Goal: Task Accomplishment & Management: Use online tool/utility

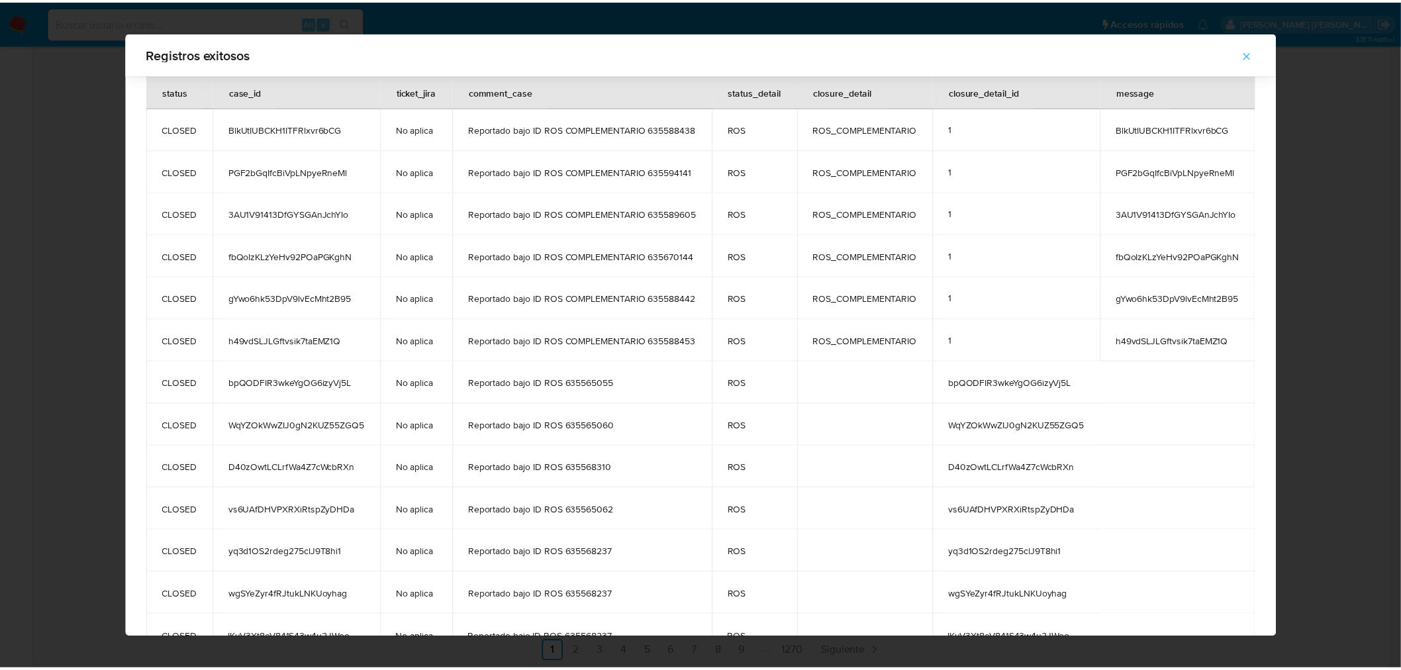
scroll to position [718, 0]
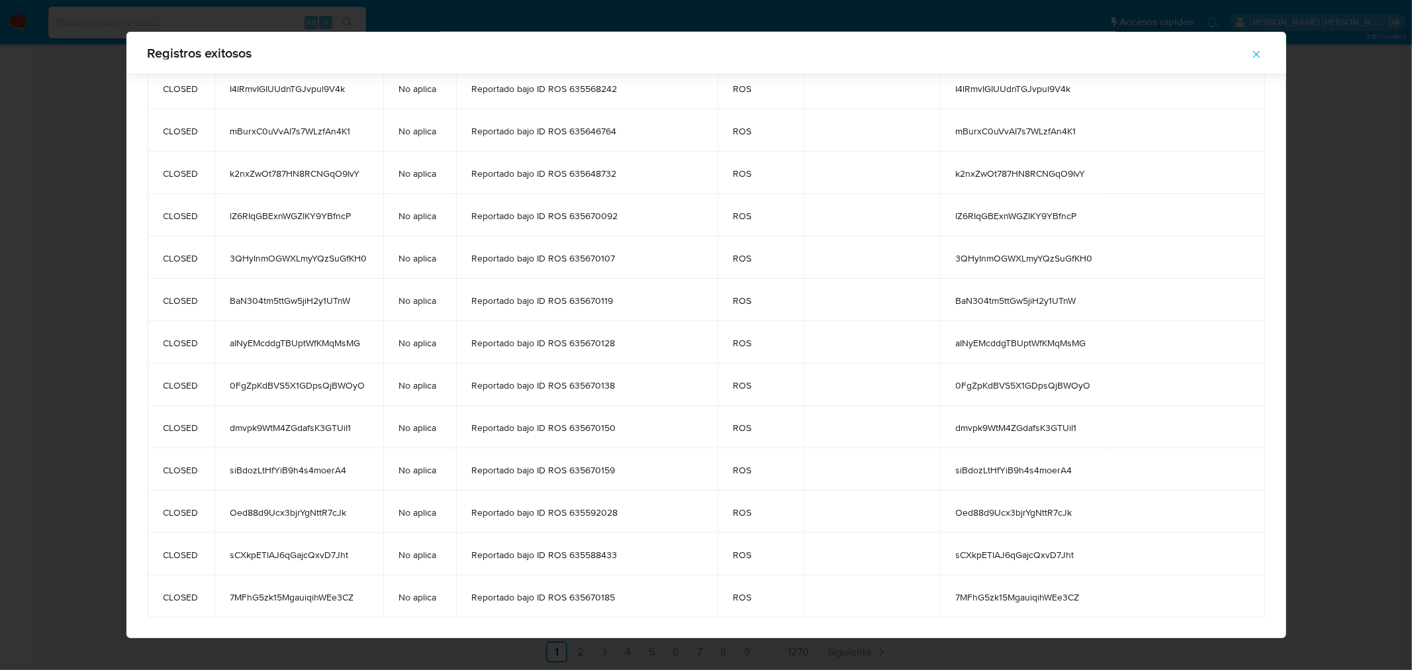
click at [1263, 54] on icon "button" at bounding box center [1257, 54] width 12 height 12
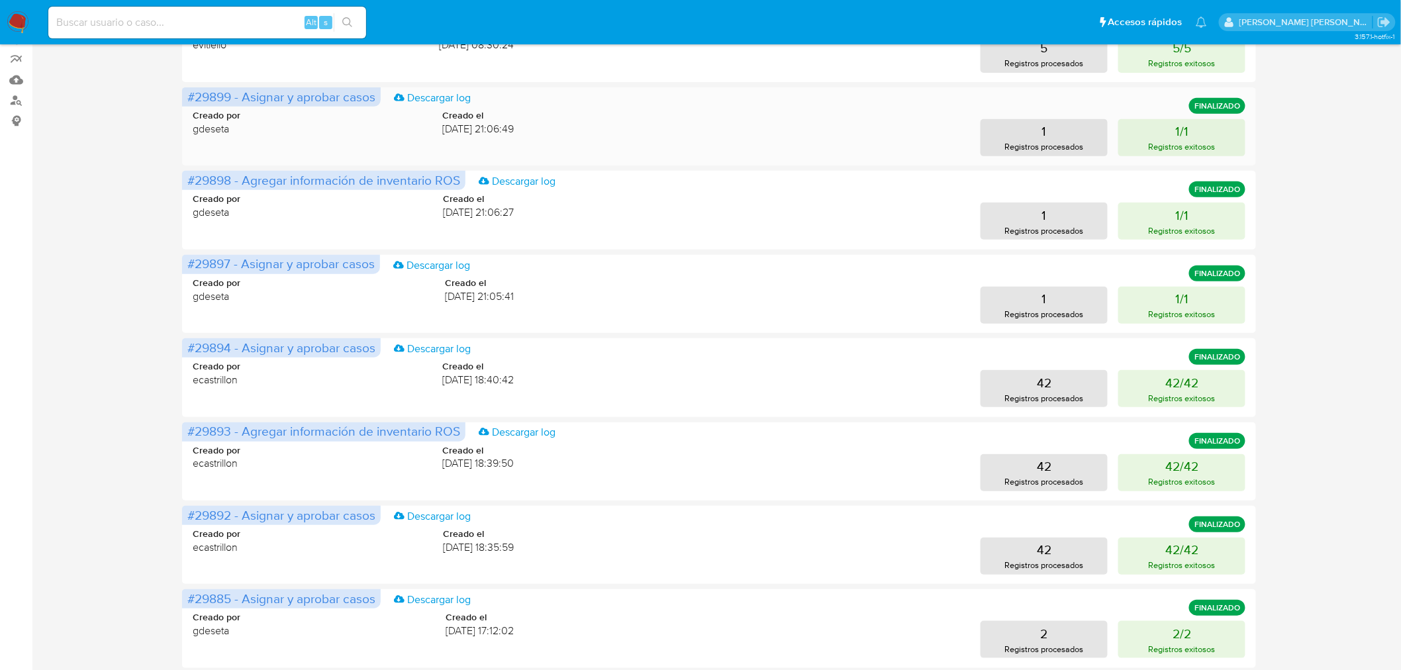
scroll to position [0, 0]
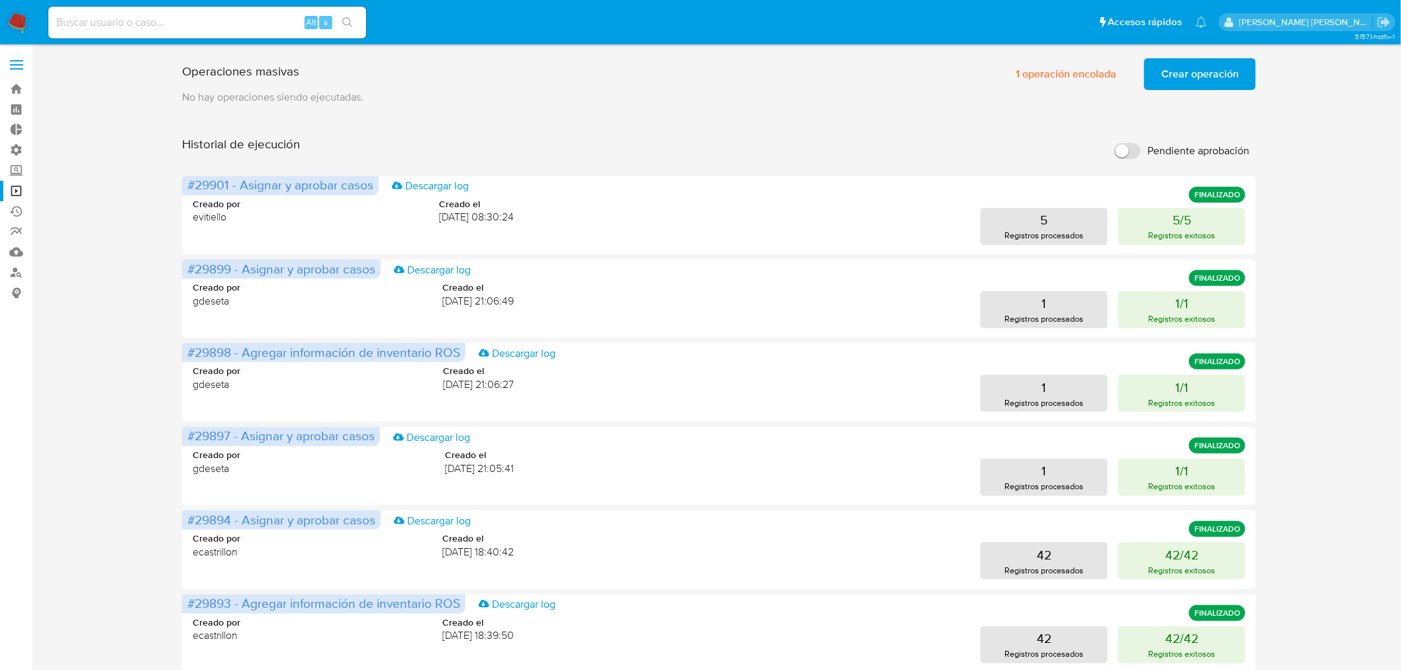
click at [1182, 72] on span "Crear operación" at bounding box center [1199, 74] width 77 height 29
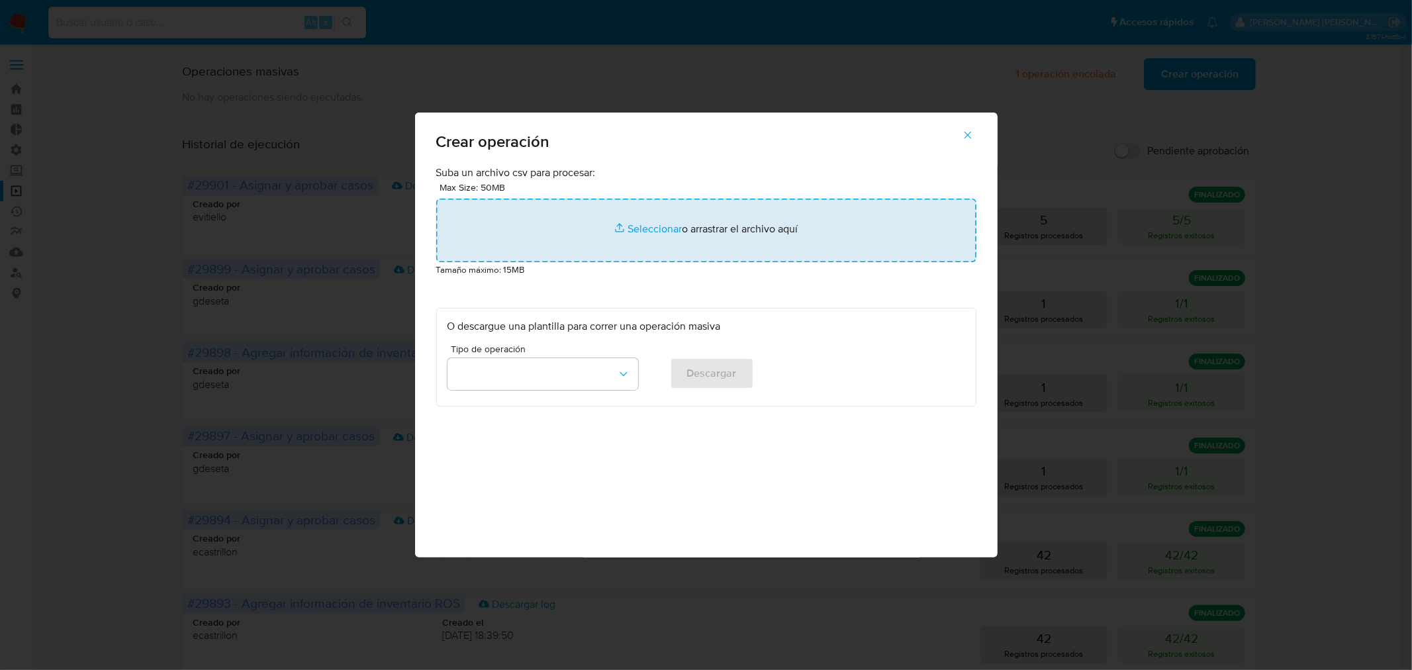
click at [775, 248] on input "file" at bounding box center [706, 231] width 540 height 64
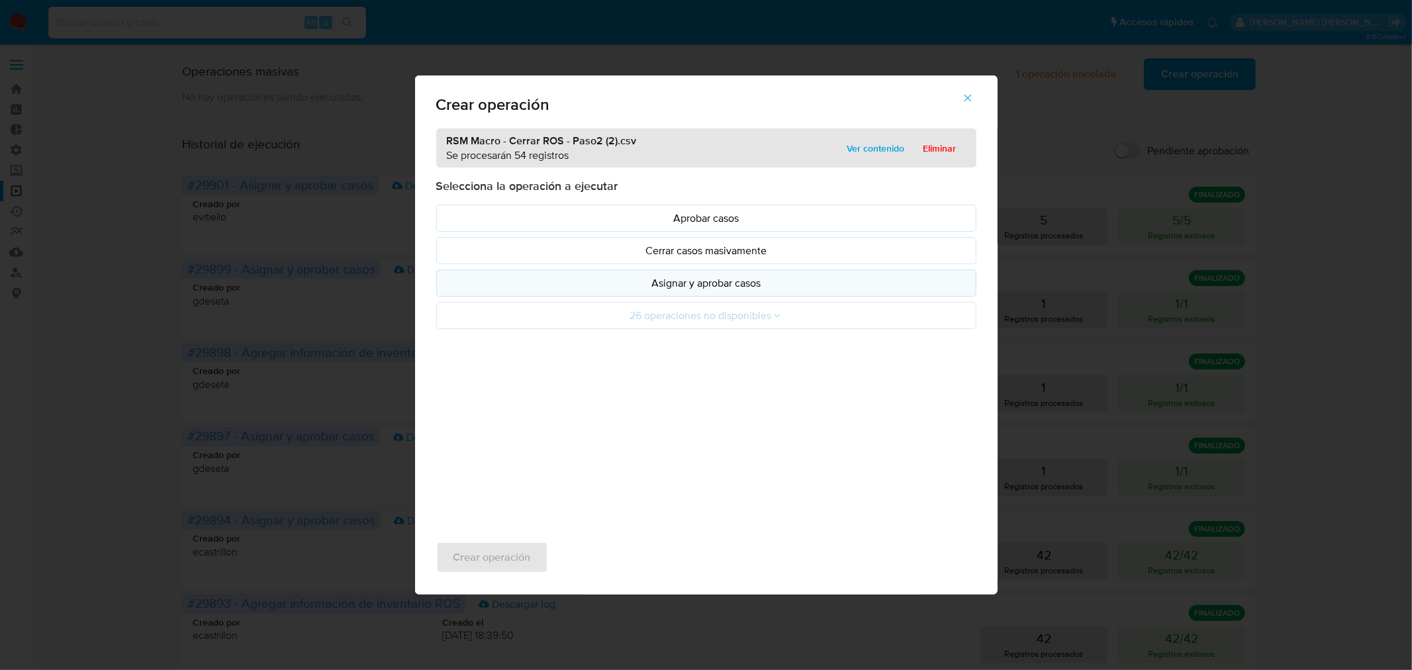
click at [655, 293] on button "Asignar y aprobar casos" at bounding box center [706, 282] width 540 height 27
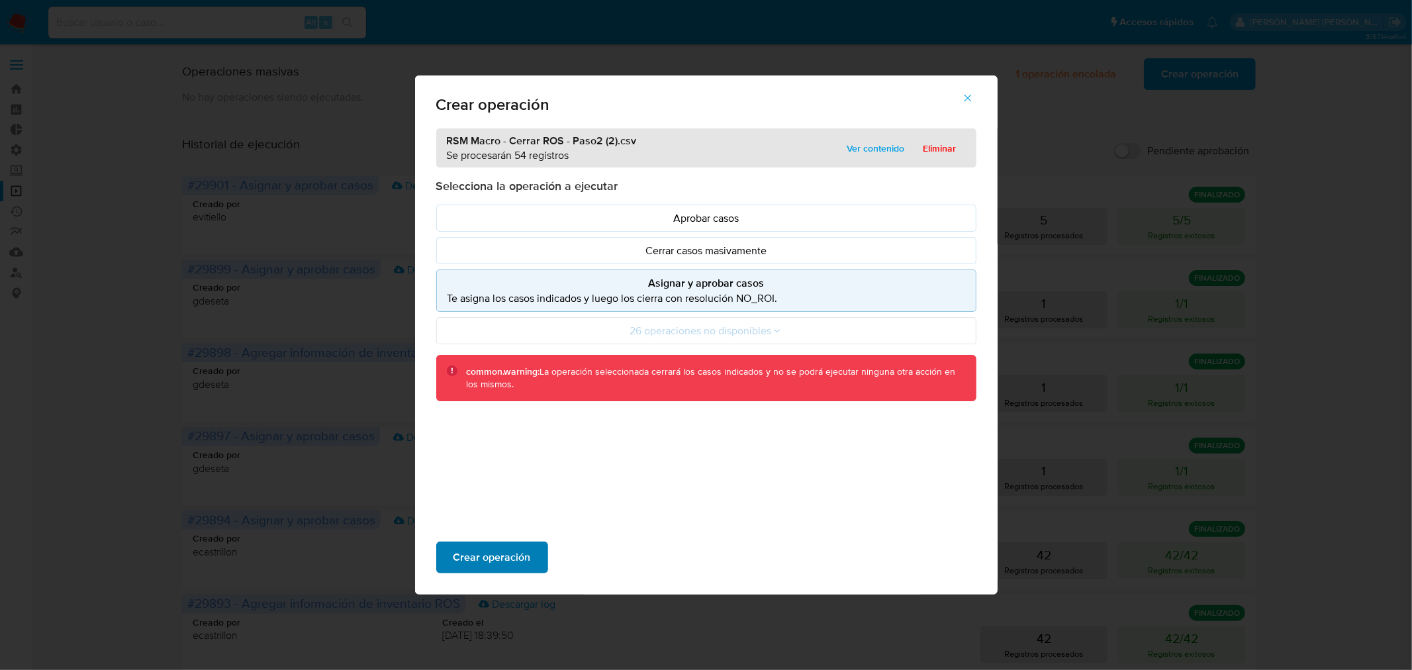
click at [512, 557] on span "Crear operación" at bounding box center [492, 557] width 77 height 29
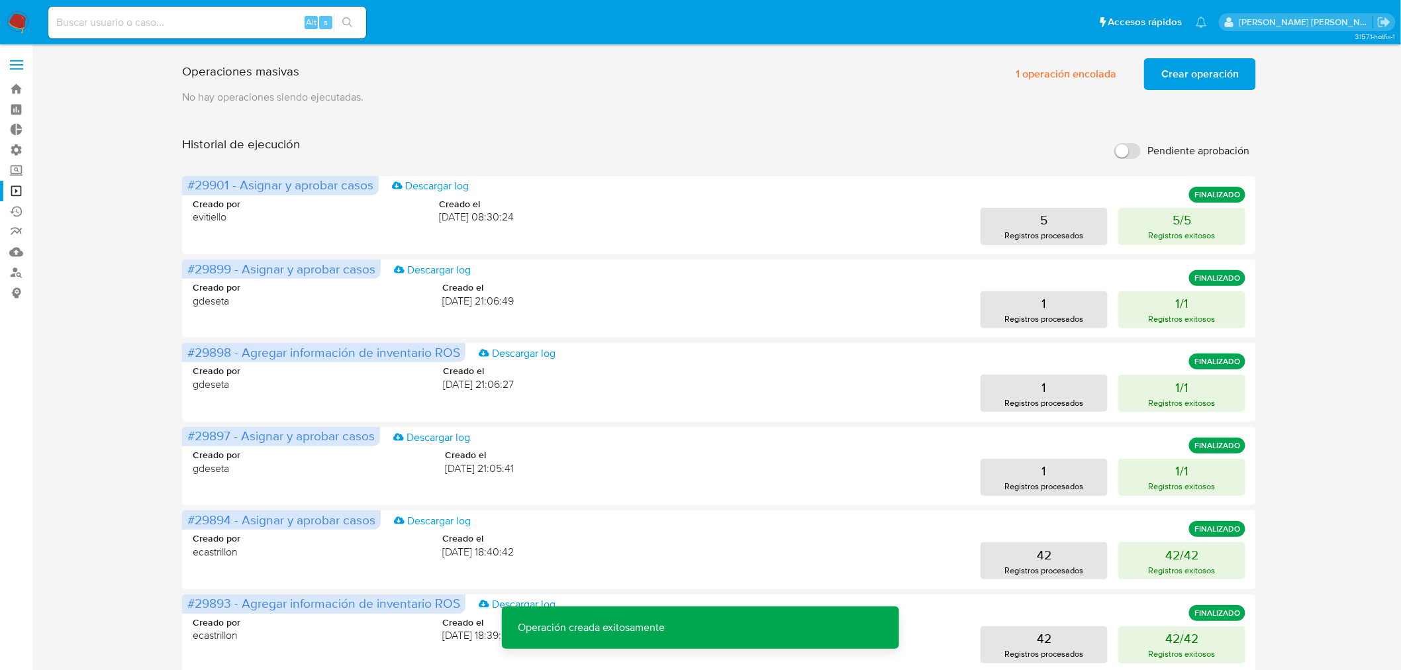
click at [1193, 86] on span "Crear operación" at bounding box center [1199, 74] width 77 height 29
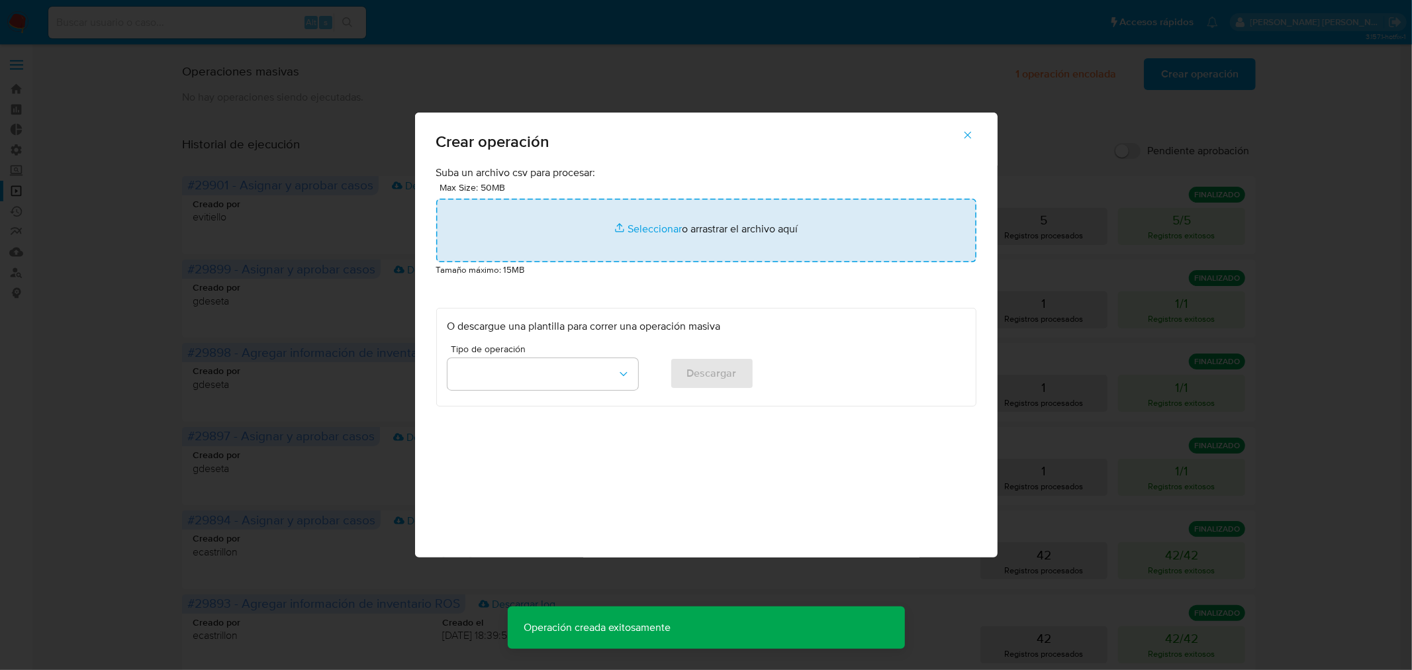
click at [789, 257] on input "file" at bounding box center [706, 231] width 540 height 64
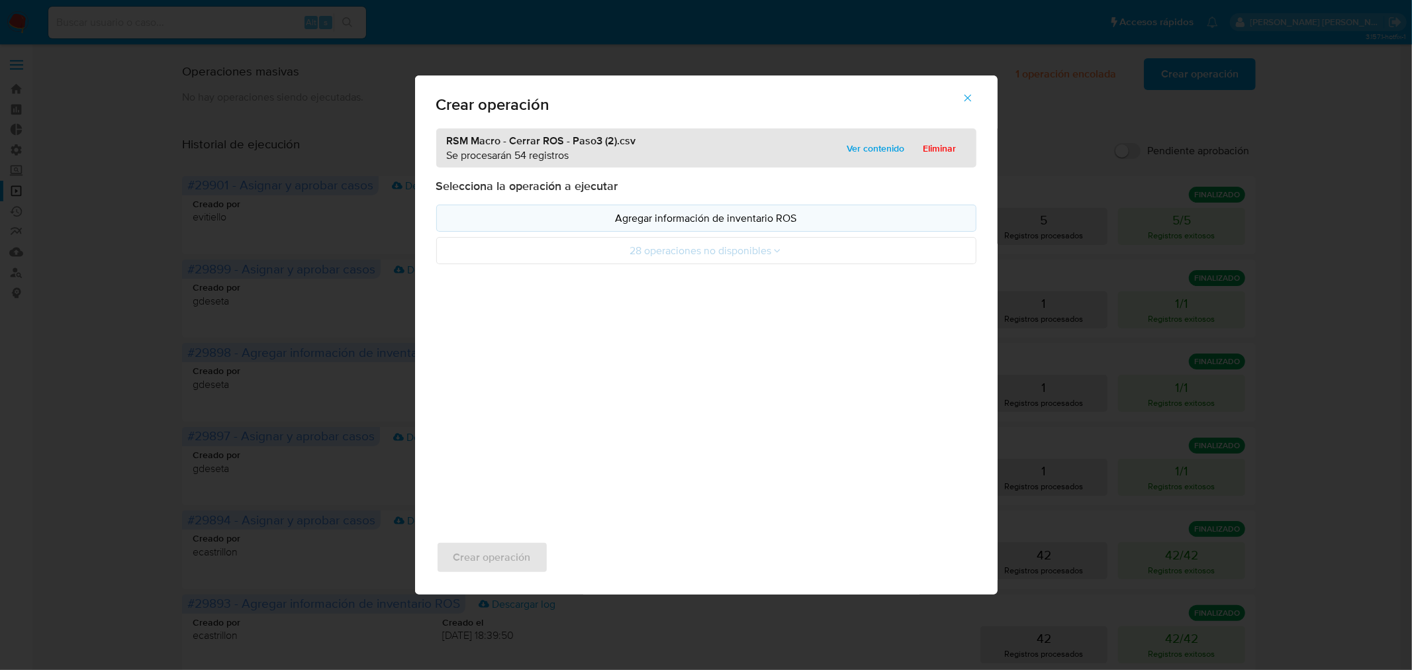
drag, startPoint x: 789, startPoint y: 257, endPoint x: 573, endPoint y: 226, distance: 218.0
click at [573, 226] on button "Agregar información de inventario ROS" at bounding box center [706, 218] width 540 height 27
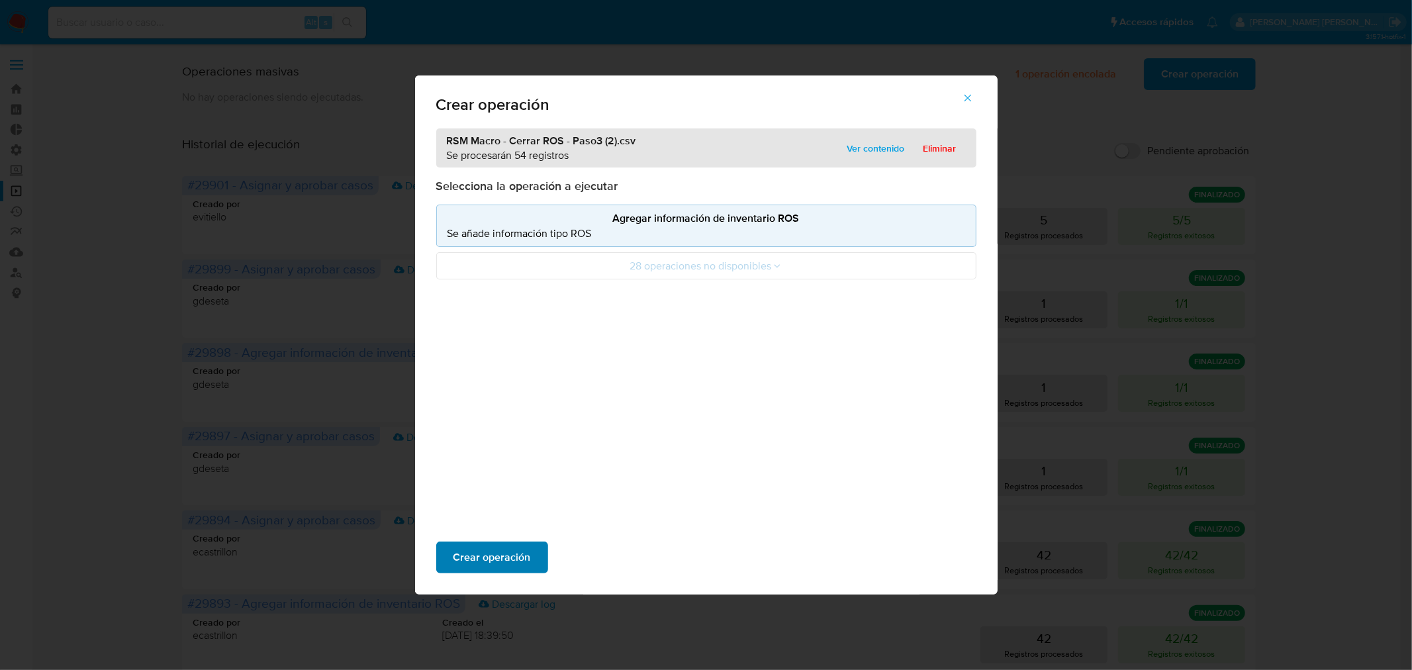
click at [542, 554] on button "Crear operación" at bounding box center [492, 558] width 112 height 32
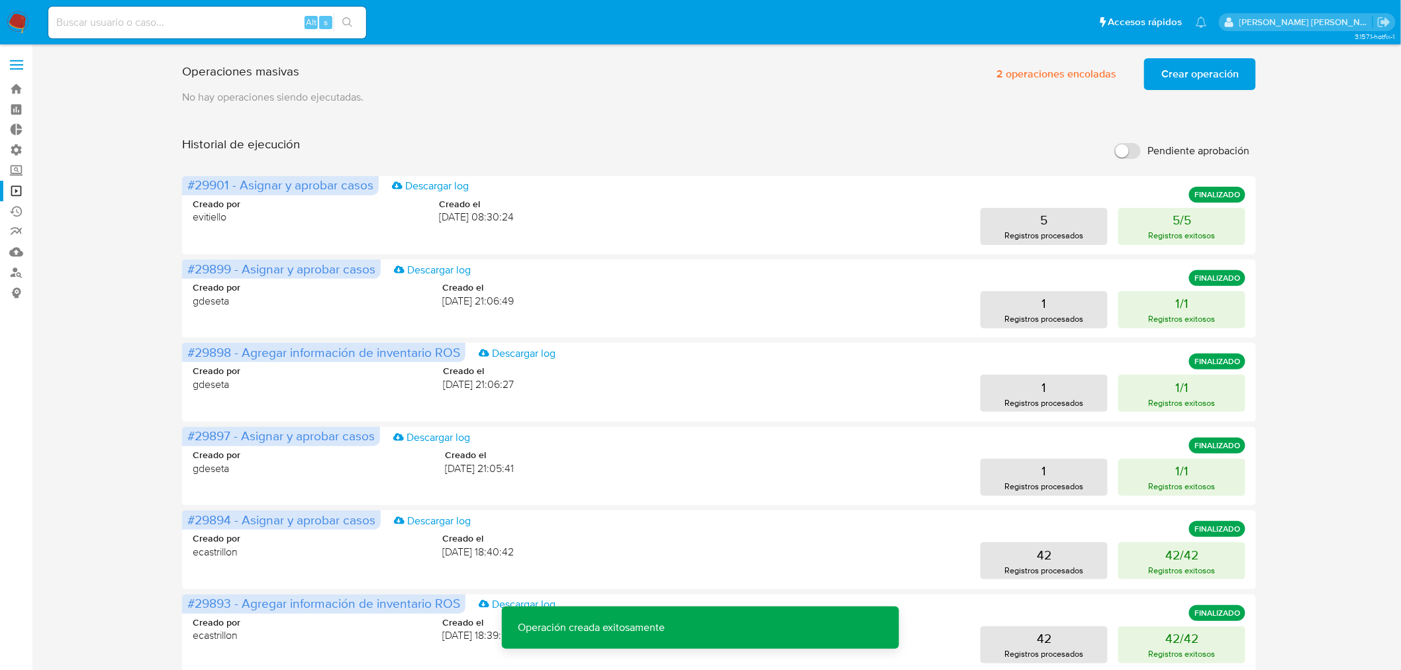
click at [1192, 68] on span "Crear operación" at bounding box center [1199, 74] width 77 height 29
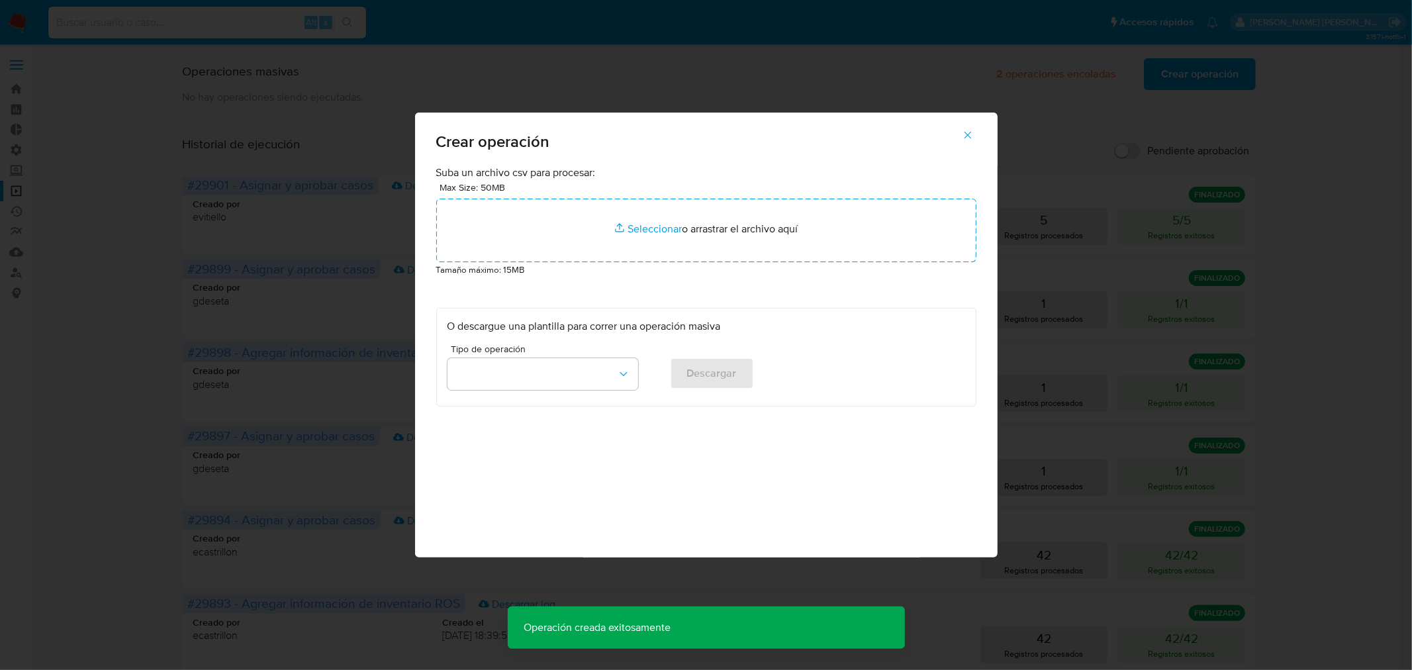
click at [744, 197] on div "Max Size: 50MB Seleccionar archivos Seleccionar o arrastrar el archivo aquí" at bounding box center [706, 221] width 540 height 82
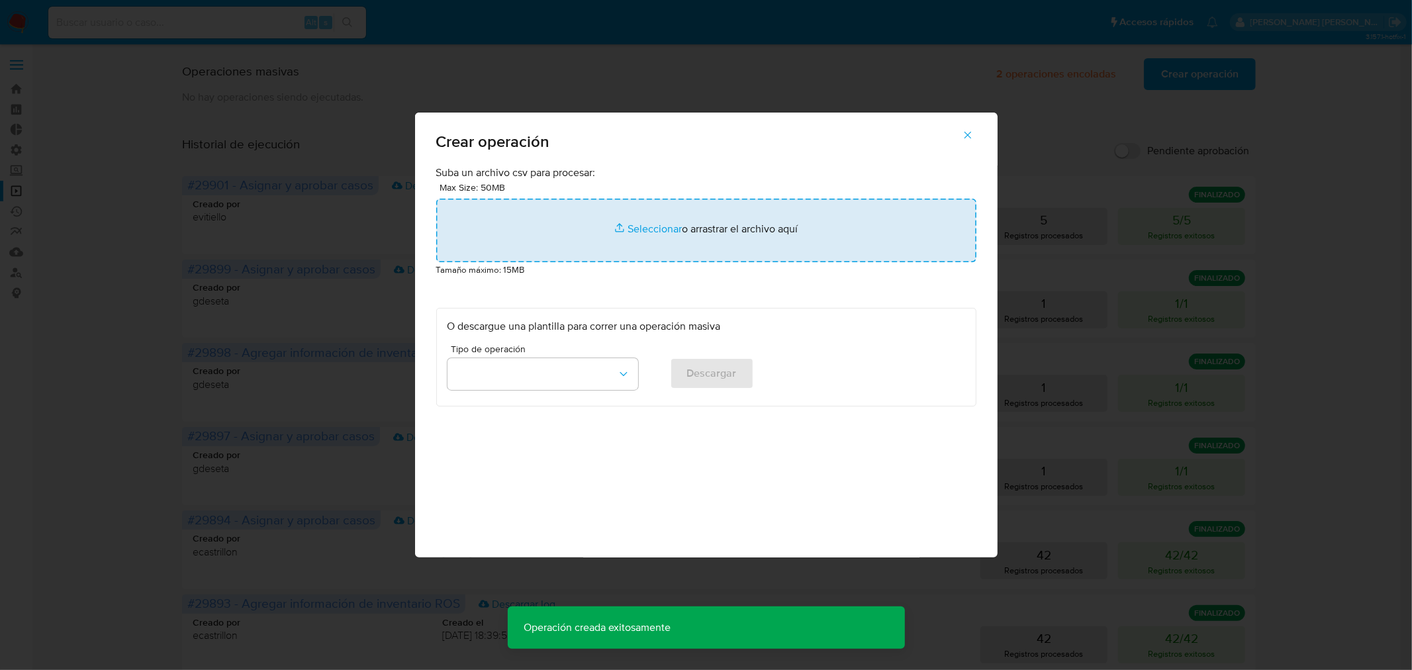
click at [749, 228] on input "file" at bounding box center [706, 231] width 540 height 64
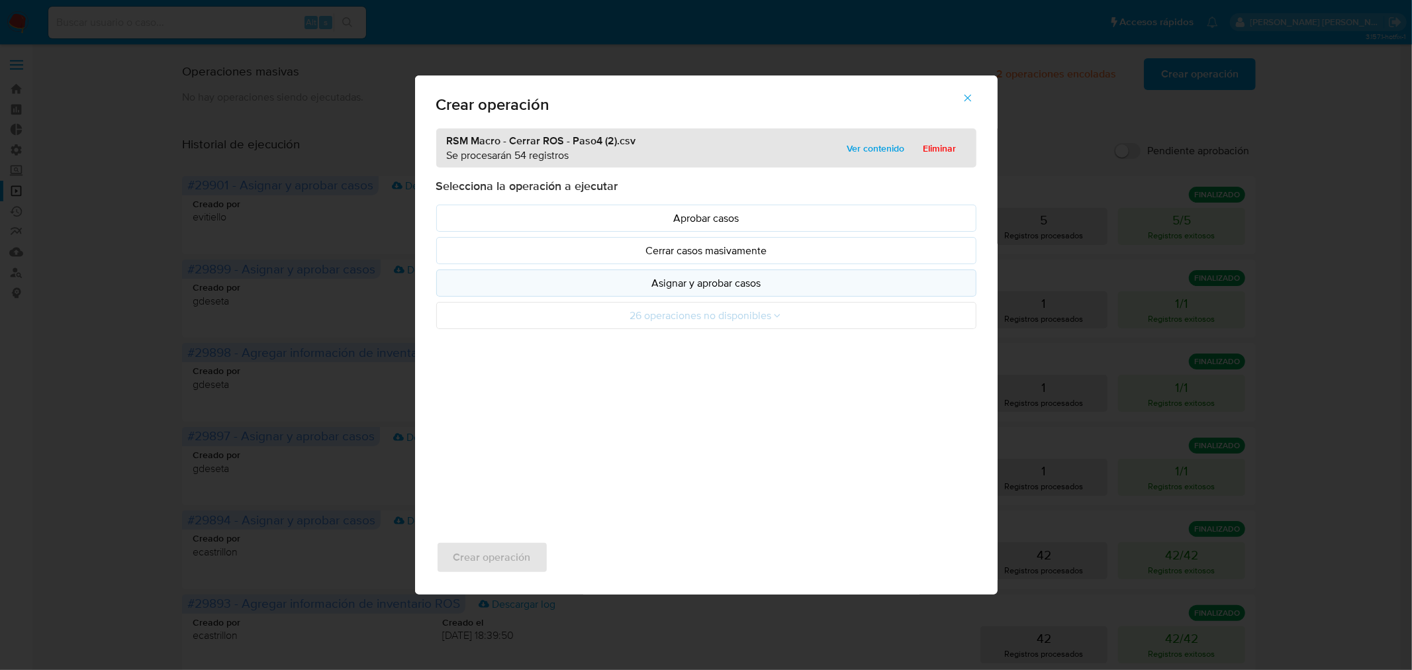
drag, startPoint x: 749, startPoint y: 228, endPoint x: 724, endPoint y: 289, distance: 65.9
click at [724, 289] on p "Asignar y aprobar casos" at bounding box center [707, 282] width 518 height 15
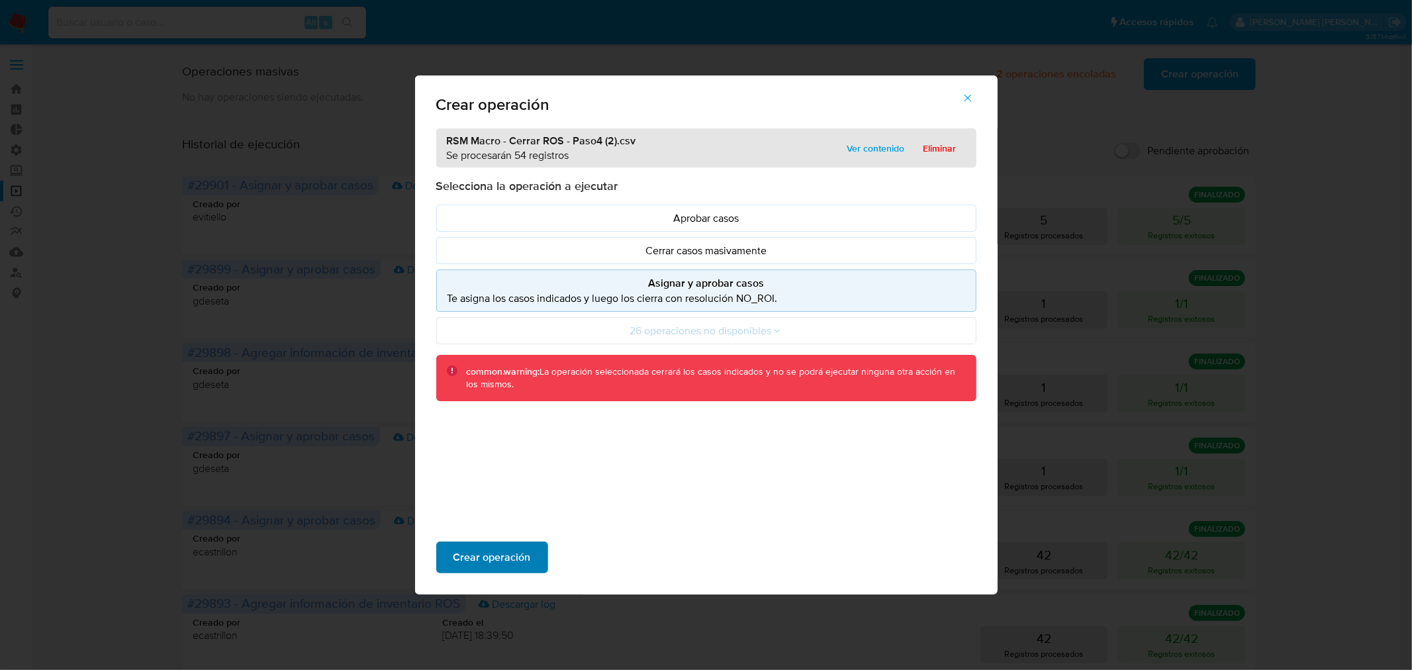
click at [511, 554] on span "Crear operación" at bounding box center [492, 557] width 77 height 29
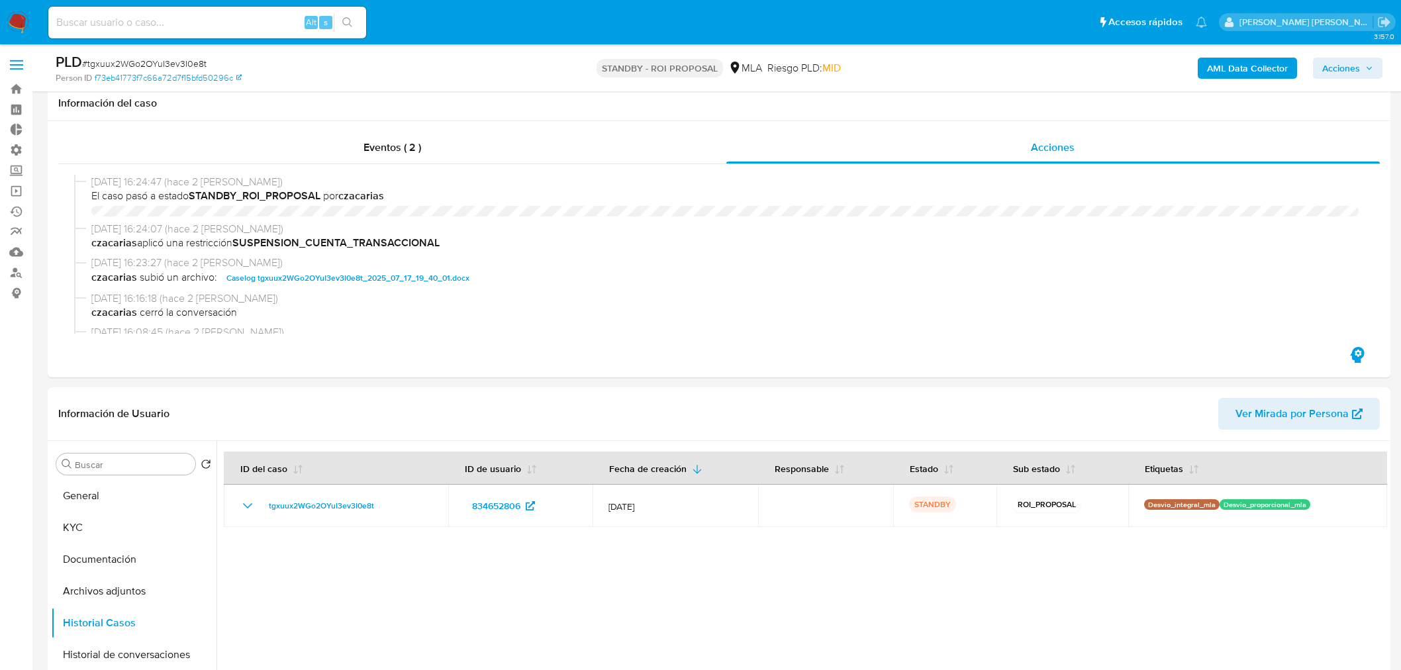
select select "10"
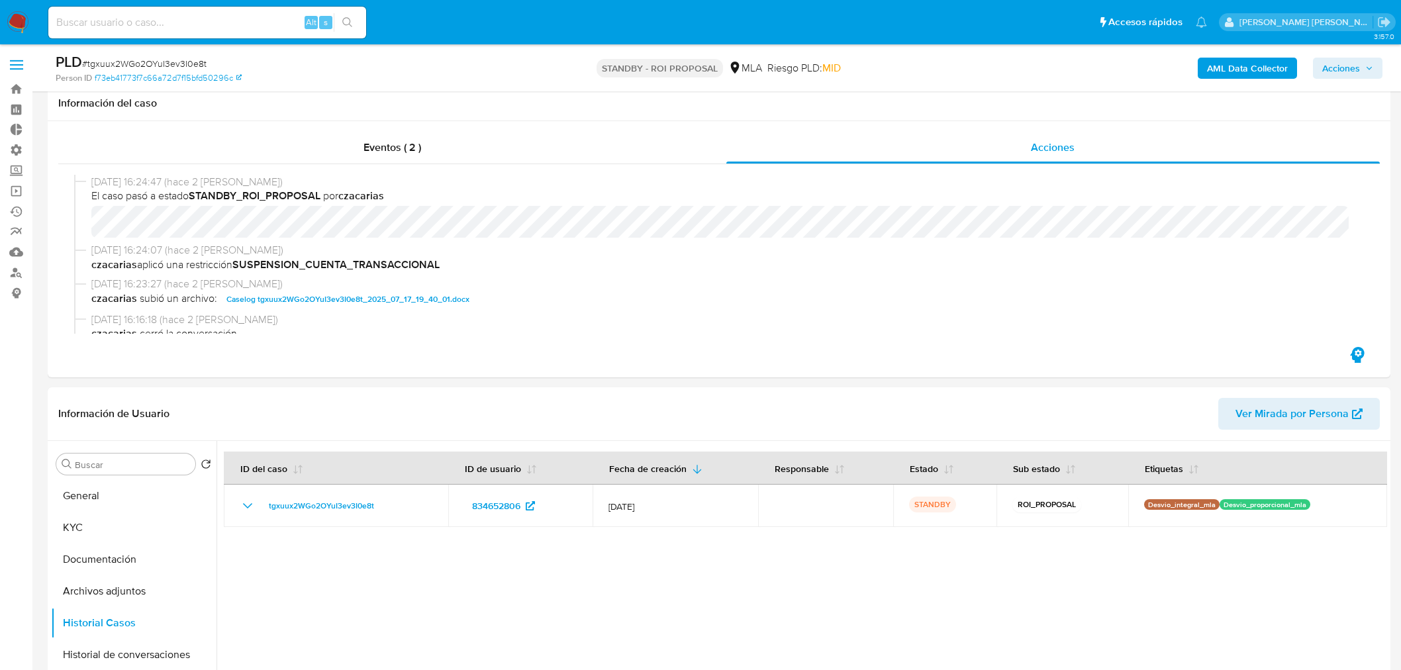
scroll to position [147, 0]
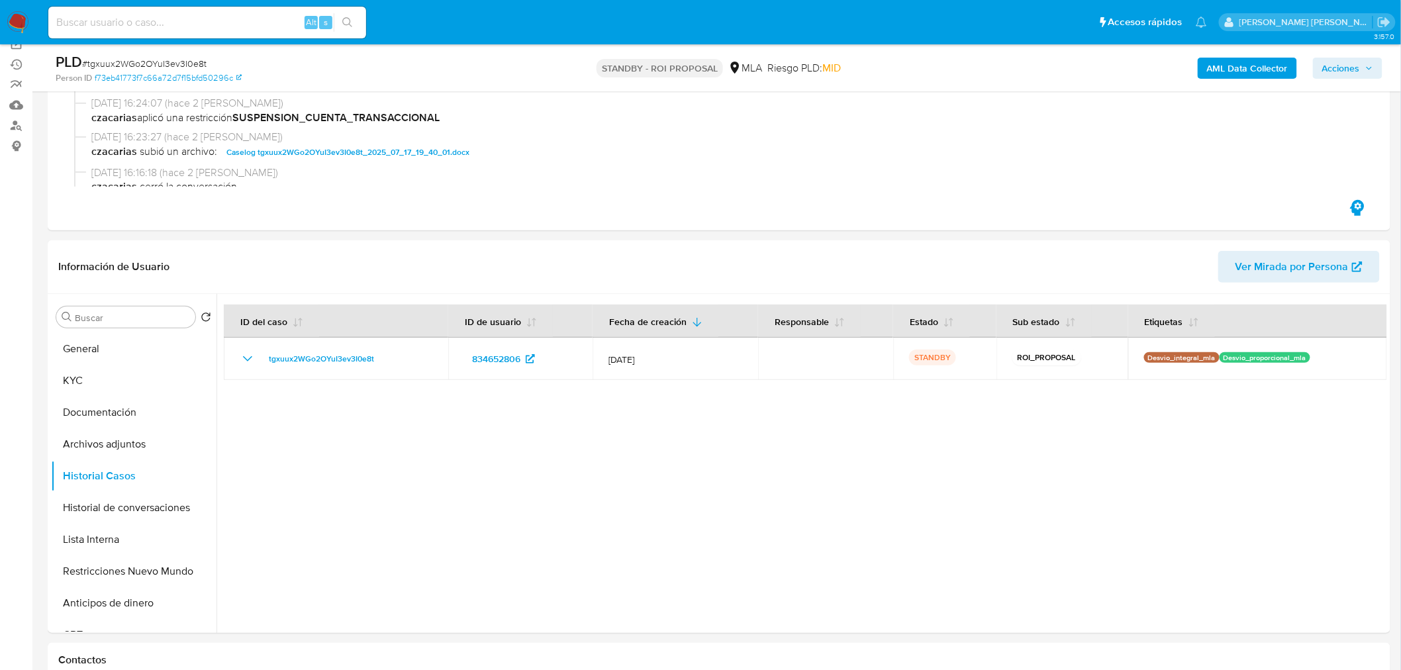
drag, startPoint x: 0, startPoint y: 0, endPoint x: 23, endPoint y: 28, distance: 36.7
click at [23, 28] on img at bounding box center [18, 22] width 23 height 23
